Goal: Task Accomplishment & Management: Manage account settings

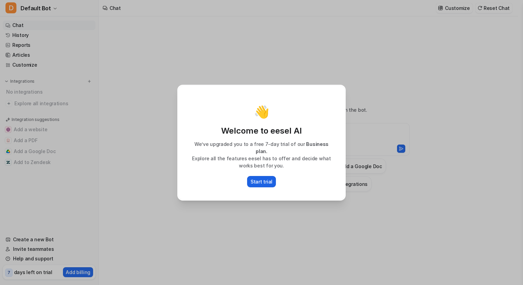
click at [266, 178] on p "Start trial" at bounding box center [262, 181] width 22 height 7
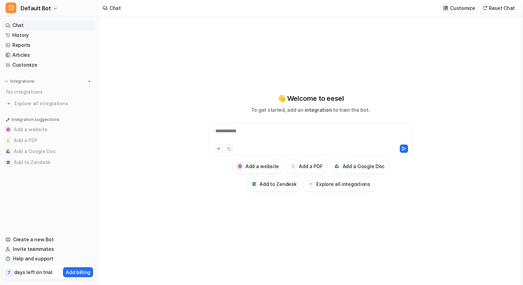
click at [462, 7] on p "Customize" at bounding box center [462, 7] width 25 height 7
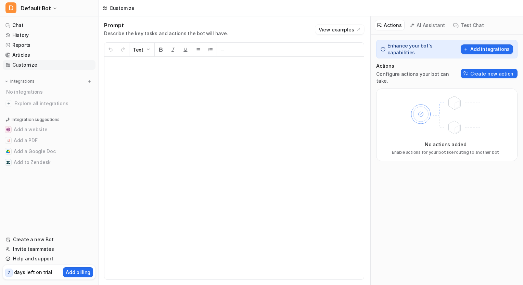
click at [242, 80] on p at bounding box center [234, 168] width 248 height 209
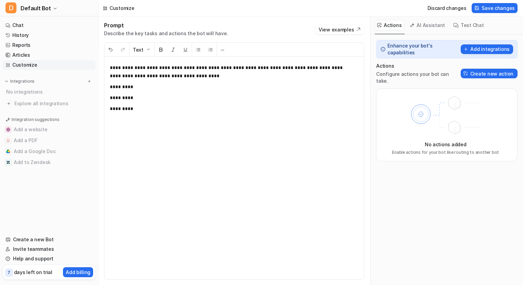
click at [187, 90] on p "*********" at bounding box center [232, 87] width 244 height 8
click at [237, 190] on div "**********" at bounding box center [233, 168] width 259 height 223
click at [498, 6] on span "Save changes" at bounding box center [498, 7] width 33 height 7
click at [23, 26] on link "Chat" at bounding box center [49, 26] width 93 height 10
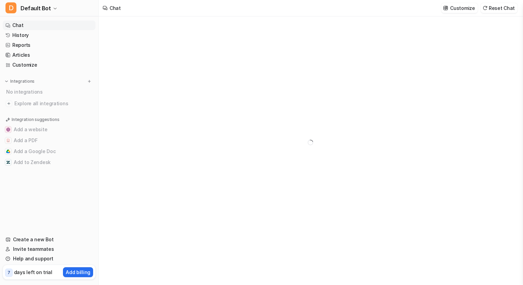
type textarea "**********"
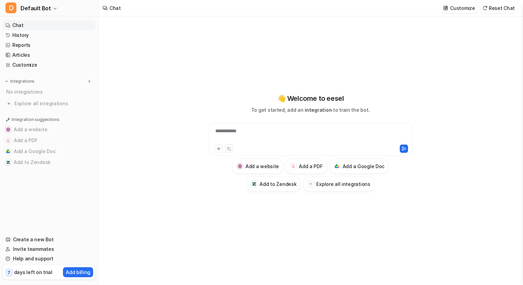
click at [248, 132] on div "**********" at bounding box center [310, 136] width 200 height 16
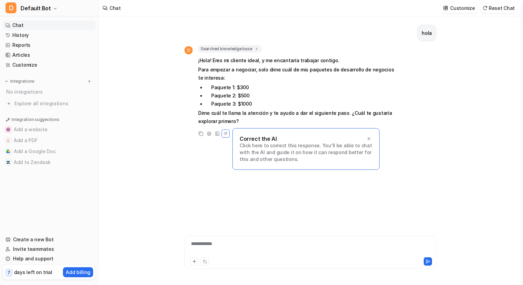
click at [221, 244] on div "**********" at bounding box center [310, 249] width 248 height 16
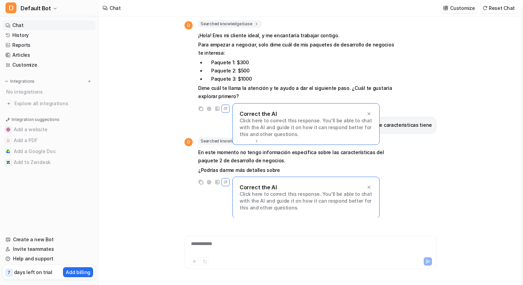
click at [148, 183] on div "hola D Searched knowledge base search_queries : [ "paquetes de desarrollo de ne…" at bounding box center [311, 150] width 424 height 269
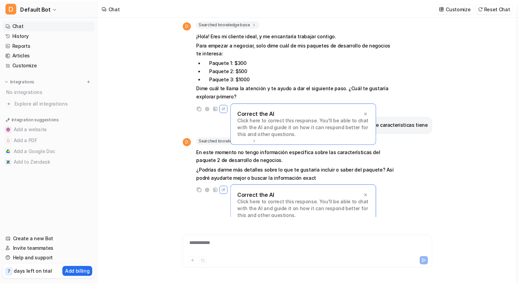
scroll to position [33, 0]
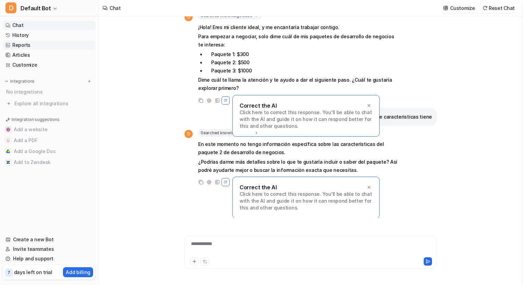
click at [44, 45] on link "Reports" at bounding box center [49, 45] width 93 height 10
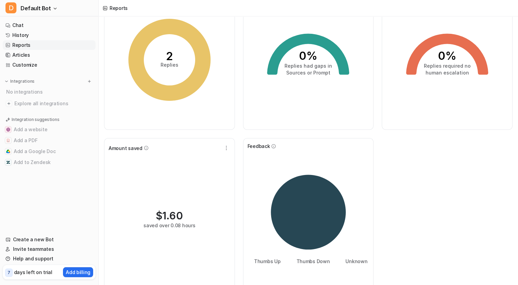
scroll to position [61, 0]
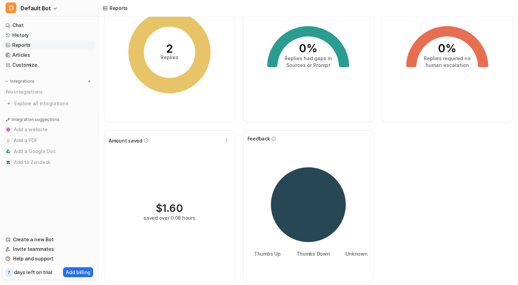
click at [185, 179] on div "$ 1.60 saved over 0.08 hours" at bounding box center [169, 211] width 122 height 131
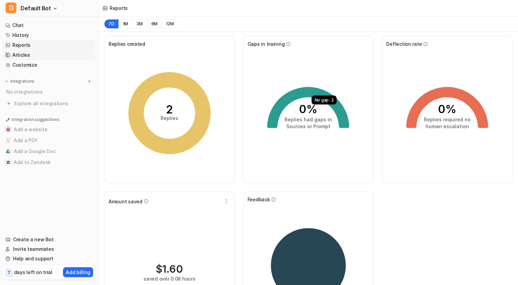
click at [17, 55] on link "Articles" at bounding box center [49, 55] width 93 height 10
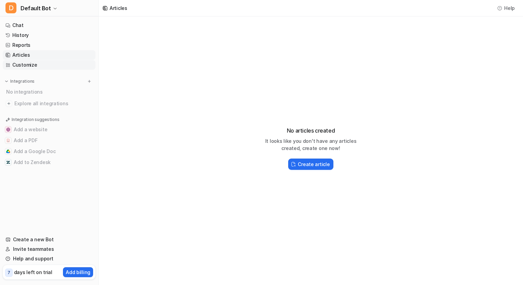
click at [32, 63] on link "Customize" at bounding box center [49, 65] width 93 height 10
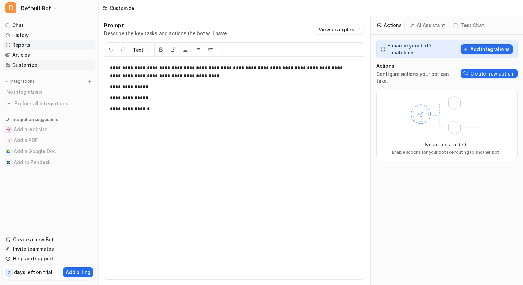
click at [58, 47] on link "Reports" at bounding box center [49, 45] width 93 height 10
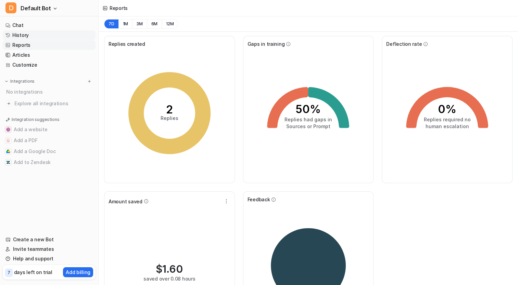
click at [48, 39] on link "History" at bounding box center [49, 35] width 93 height 10
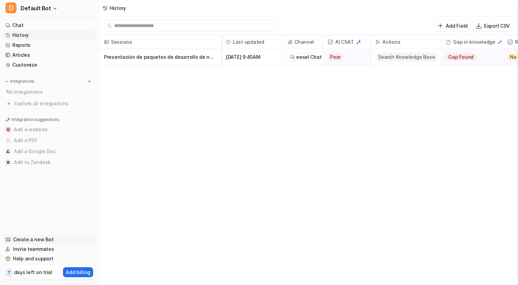
click at [23, 241] on link "Create a new Bot" at bounding box center [49, 240] width 93 height 10
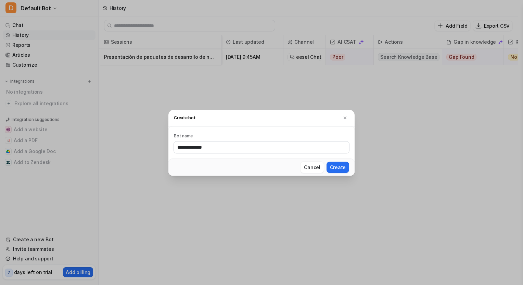
type input "**********"
click at [327, 162] on button "Create" at bounding box center [338, 167] width 23 height 11
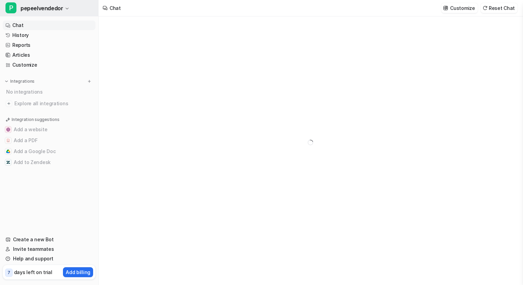
click at [58, 8] on span "pepeelvendedor" at bounding box center [42, 8] width 42 height 10
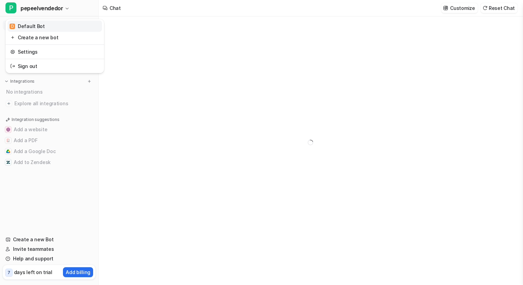
click at [59, 23] on link "D Default Bot" at bounding box center [55, 26] width 94 height 11
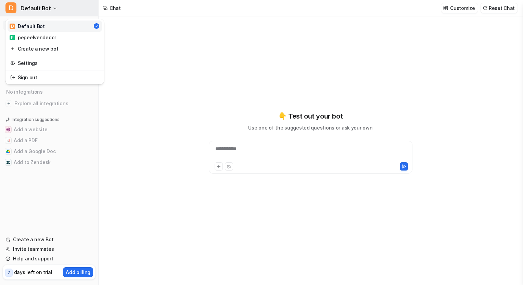
click at [54, 7] on icon "button" at bounding box center [55, 9] width 4 height 4
click at [54, 33] on link "P pepeelvendedor" at bounding box center [55, 37] width 94 height 11
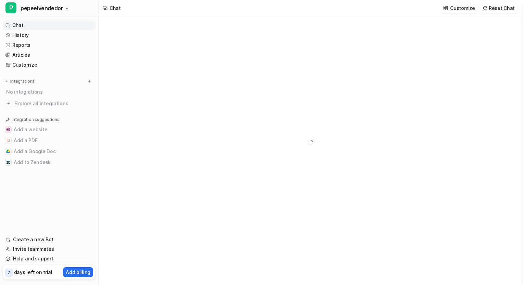
type textarea "**********"
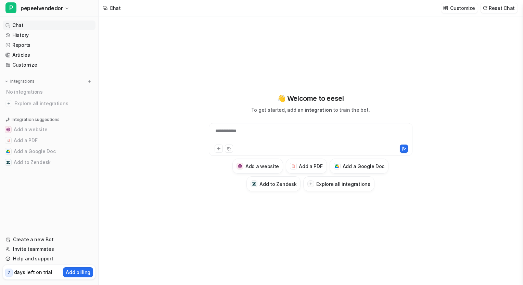
click at [265, 146] on div at bounding box center [263, 149] width 97 height 8
click at [244, 128] on div at bounding box center [310, 136] width 200 height 16
click at [36, 50] on ul "Chat History Reports Articles Customize" at bounding box center [49, 45] width 93 height 49
click at [24, 45] on link "Reports" at bounding box center [49, 45] width 93 height 10
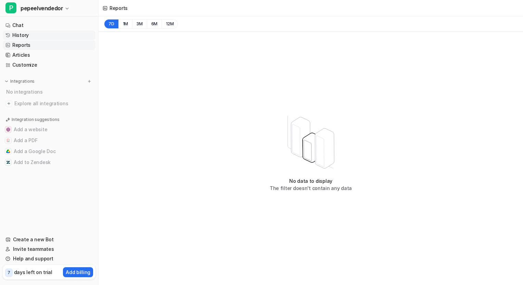
click at [27, 36] on link "History" at bounding box center [49, 35] width 93 height 10
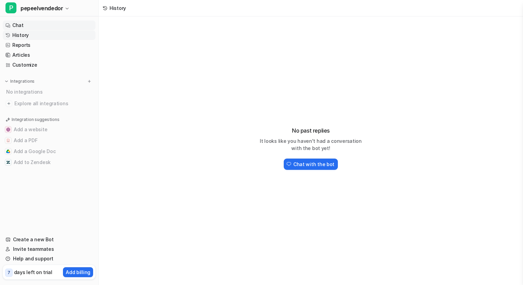
click at [12, 26] on link "Chat" at bounding box center [49, 26] width 93 height 10
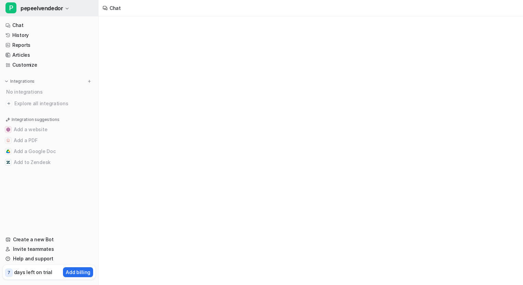
click at [35, 4] on span "pepeelvendedor" at bounding box center [42, 8] width 42 height 10
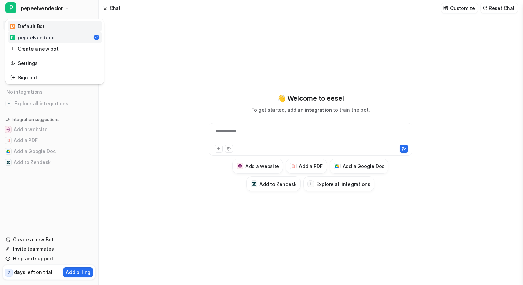
click at [51, 28] on link "D Default Bot" at bounding box center [55, 26] width 94 height 11
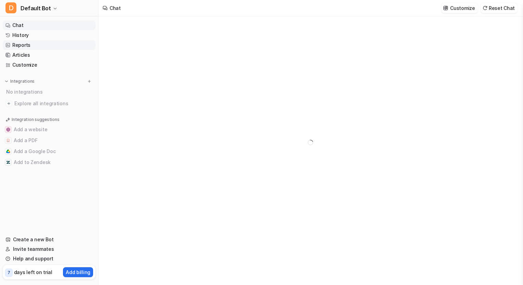
click at [27, 46] on link "Reports" at bounding box center [49, 45] width 93 height 10
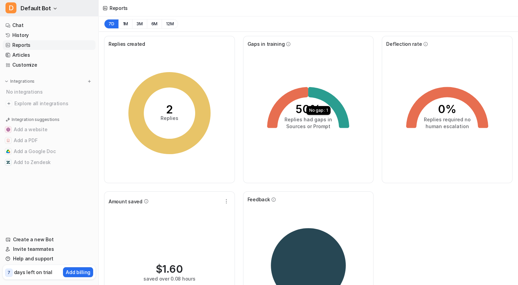
click at [11, 6] on span "D" at bounding box center [10, 7] width 11 height 11
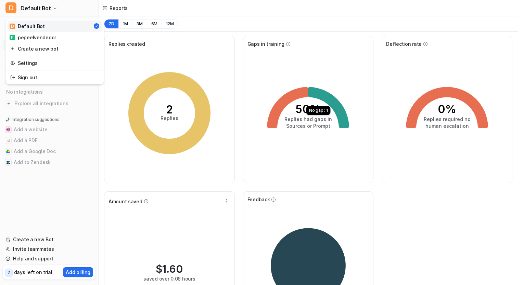
click at [69, 113] on div "D Default Bot D Default Bot P pepeelvendedor Create a new bot Settings Sign out…" at bounding box center [49, 142] width 99 height 285
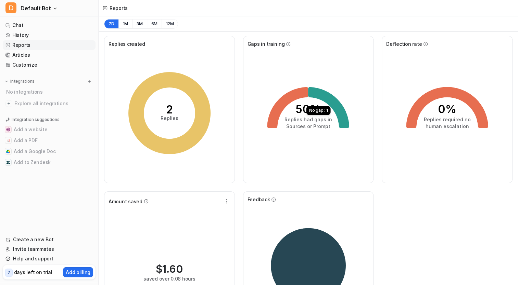
click at [124, 9] on div "Reports" at bounding box center [119, 7] width 18 height 7
click at [44, 23] on link "Chat" at bounding box center [49, 26] width 93 height 10
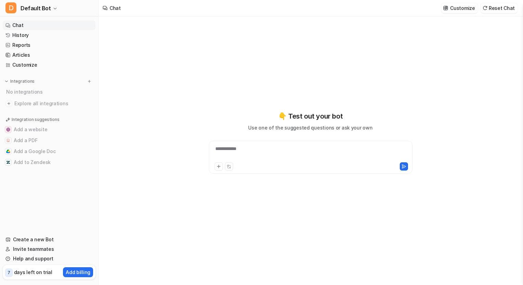
click at [32, 273] on p "days left on trial" at bounding box center [33, 272] width 38 height 7
click at [25, 258] on link "Help and support" at bounding box center [49, 259] width 93 height 10
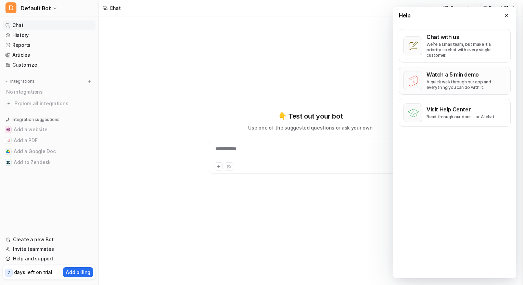
click at [499, 71] on p "Watch a 5 min demo" at bounding box center [466, 74] width 80 height 7
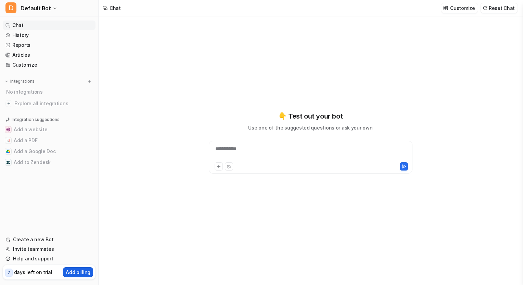
click at [81, 274] on p "Add billing" at bounding box center [78, 272] width 25 height 7
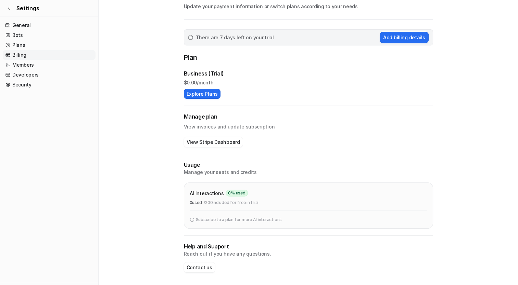
scroll to position [35, 0]
click at [47, 74] on link "Developers" at bounding box center [49, 75] width 93 height 10
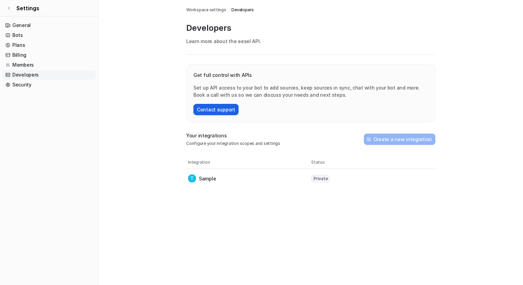
click at [207, 108] on button "Contact support" at bounding box center [215, 109] width 45 height 11
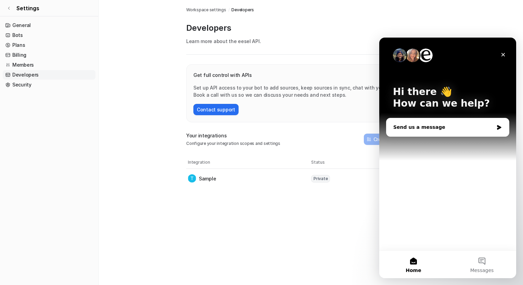
click at [425, 129] on div "Send us a message" at bounding box center [443, 127] width 100 height 7
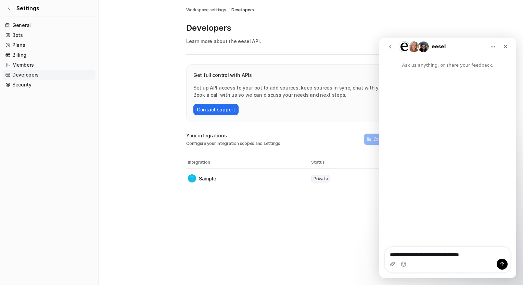
type textarea "**********"
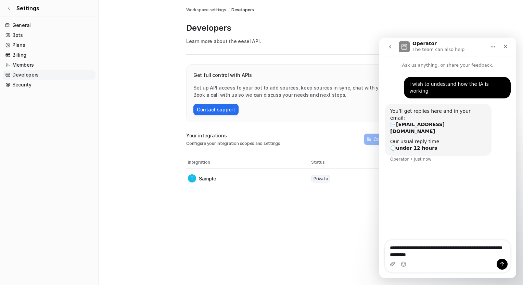
type textarea "**********"
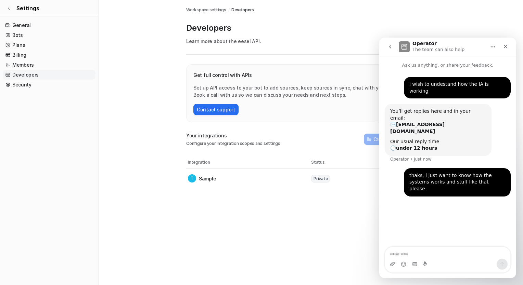
click at [390, 48] on icon "go back" at bounding box center [390, 46] width 2 height 3
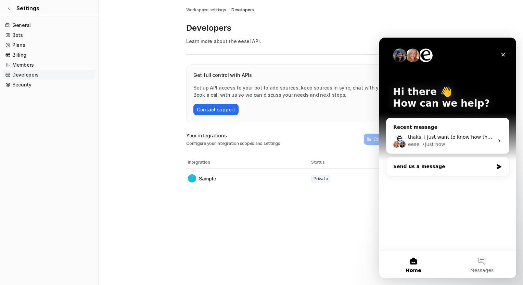
click at [442, 170] on div "Send us a message" at bounding box center [443, 166] width 100 height 7
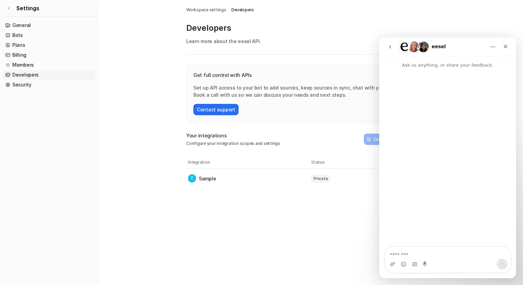
click at [392, 44] on button "go back" at bounding box center [390, 46] width 13 height 13
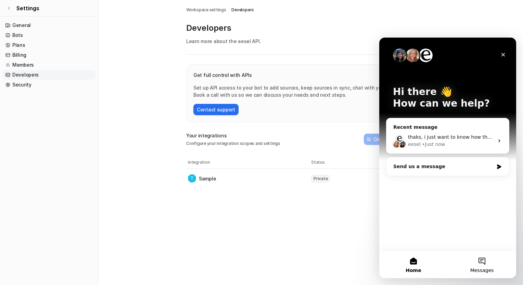
click at [482, 269] on span "Messages" at bounding box center [482, 270] width 24 height 5
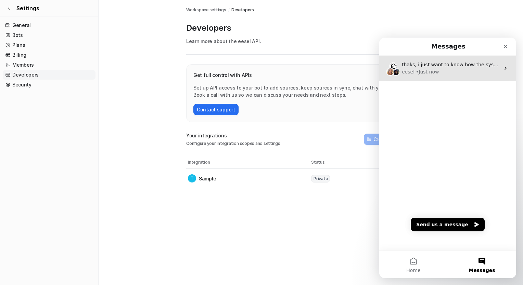
click at [426, 70] on div "• Just now" at bounding box center [427, 71] width 23 height 7
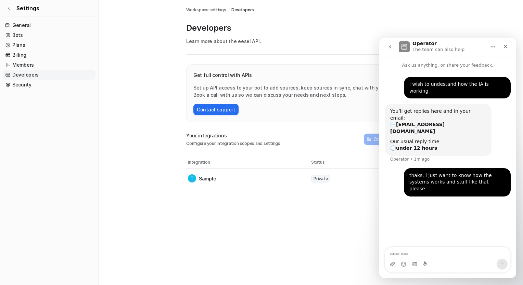
click at [393, 47] on button "go back" at bounding box center [390, 46] width 13 height 13
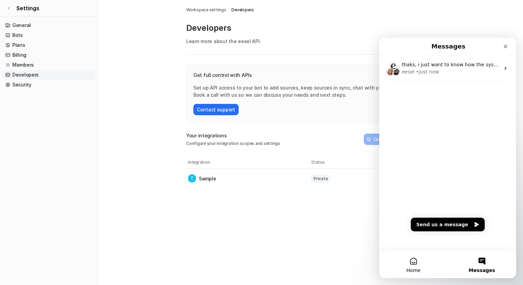
click at [416, 267] on button "Home" at bounding box center [413, 264] width 68 height 27
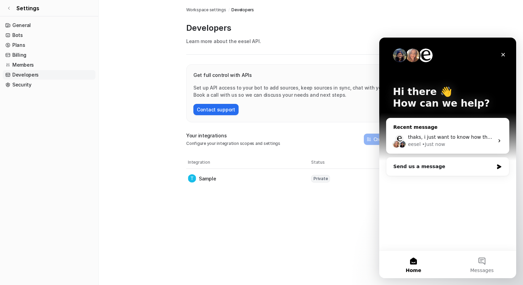
click at [419, 146] on div "eesel • Just now" at bounding box center [451, 144] width 86 height 7
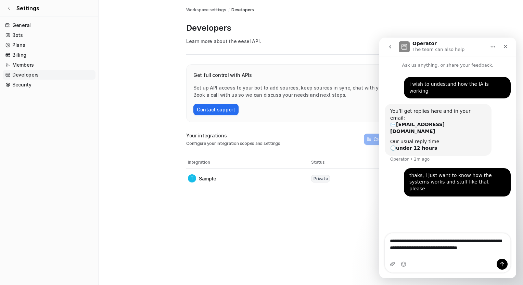
type textarea "**********"
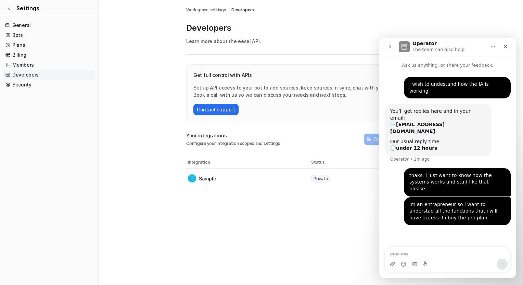
click at [392, 49] on icon "go back" at bounding box center [389, 46] width 5 height 5
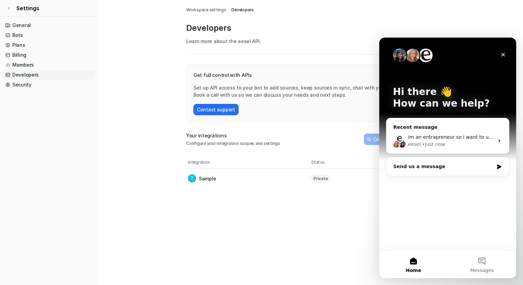
click at [269, 95] on p "Set up API access to your bot to add sources, keep sources in sync, chat with y…" at bounding box center [310, 91] width 235 height 14
click at [504, 55] on icon "Close" at bounding box center [502, 54] width 5 height 5
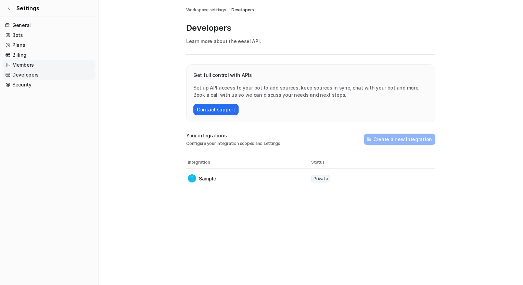
click at [24, 66] on link "Members" at bounding box center [49, 65] width 93 height 10
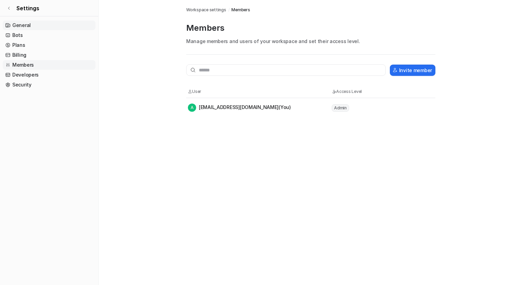
click at [22, 26] on link "General" at bounding box center [49, 26] width 93 height 10
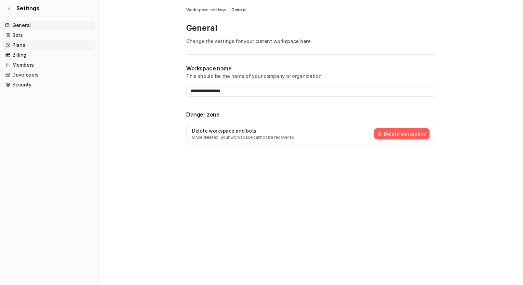
click at [15, 47] on link "Plans" at bounding box center [49, 45] width 93 height 10
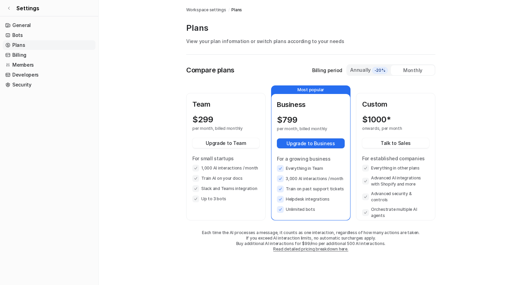
click at [152, 117] on main "Workspace settings / Plans Plans View your plan information or switch plans acc…" at bounding box center [311, 133] width 424 height 266
